Goal: Task Accomplishment & Management: Manage account settings

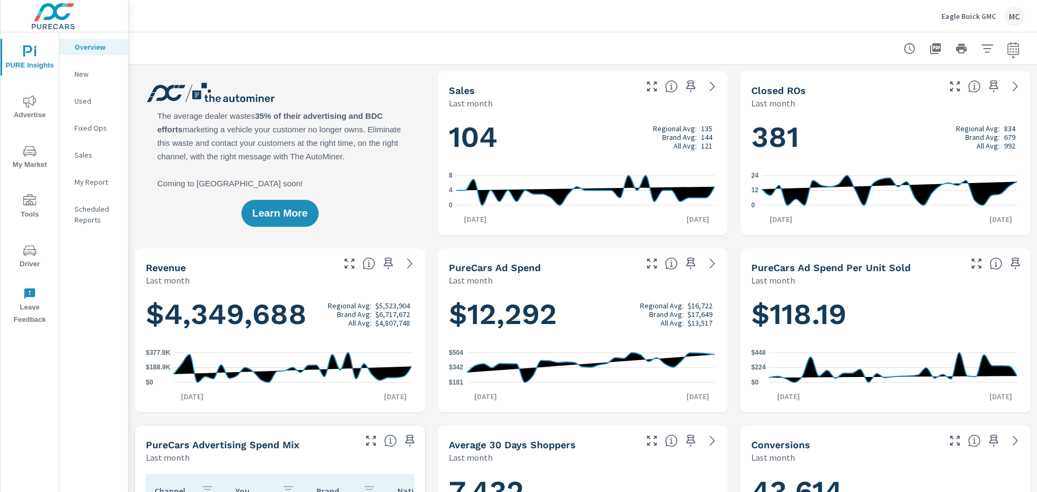
scroll to position [1, 0]
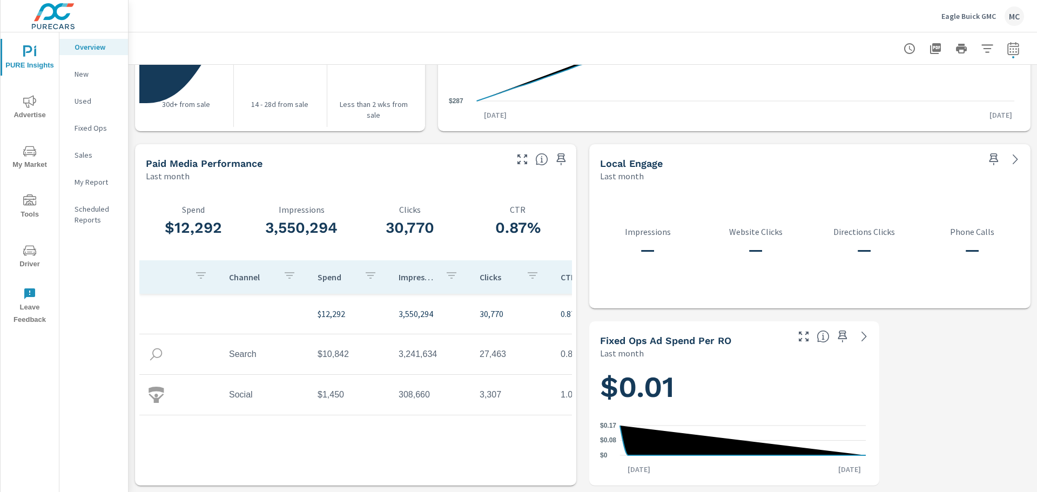
click at [951, 14] on p "Eagle Buick GMC" at bounding box center [968, 16] width 55 height 10
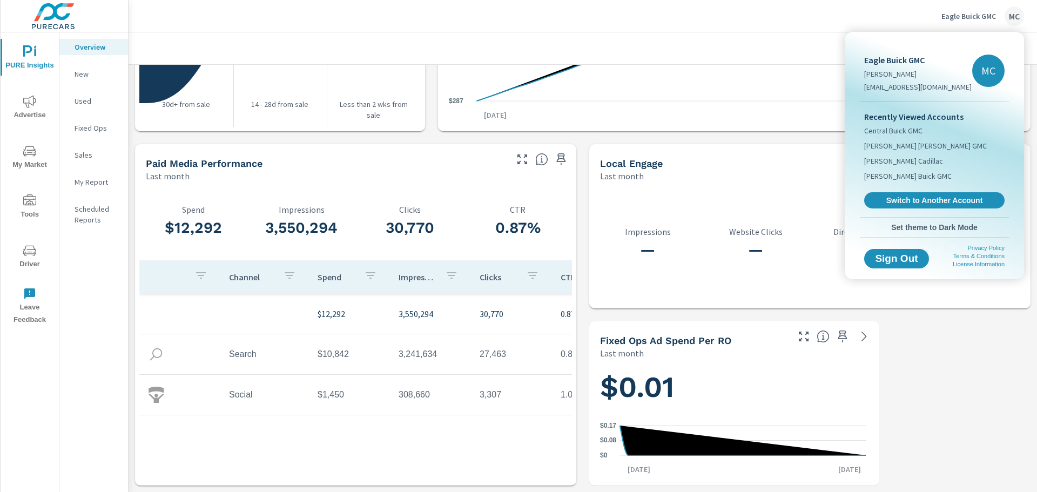
click at [898, 198] on span "Switch to Another Account" at bounding box center [934, 201] width 129 height 10
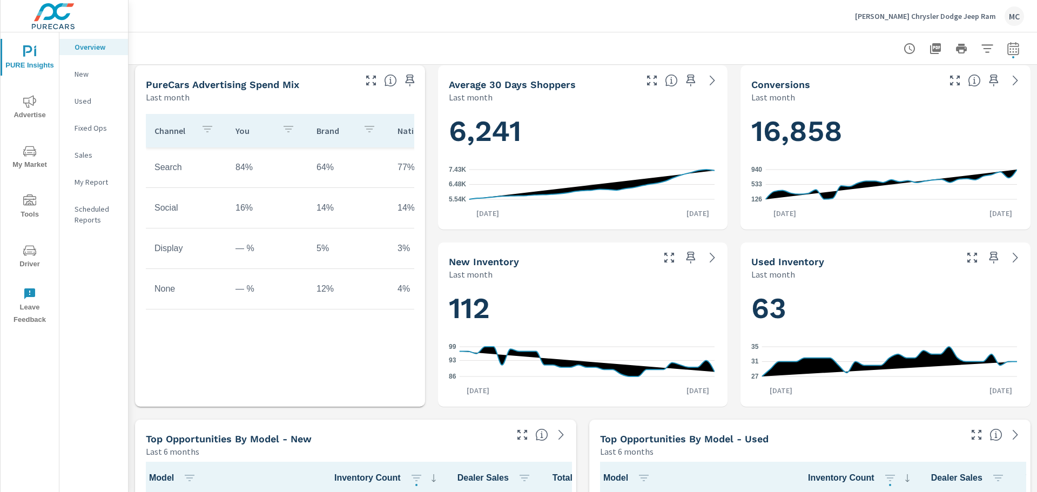
scroll to position [1344, 0]
